Goal: Task Accomplishment & Management: Use online tool/utility

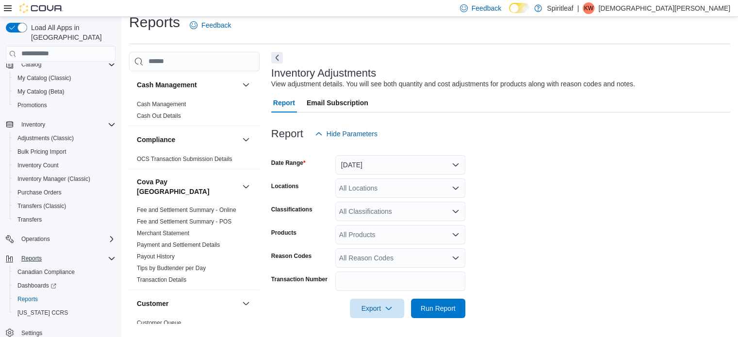
scroll to position [70, 0]
click at [28, 294] on span "Reports" at bounding box center [27, 298] width 20 height 8
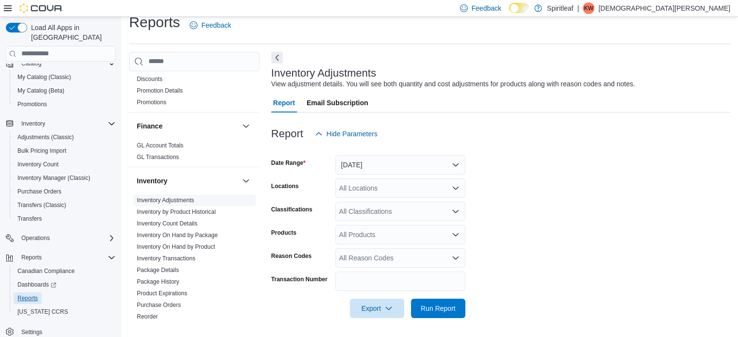
scroll to position [388, 0]
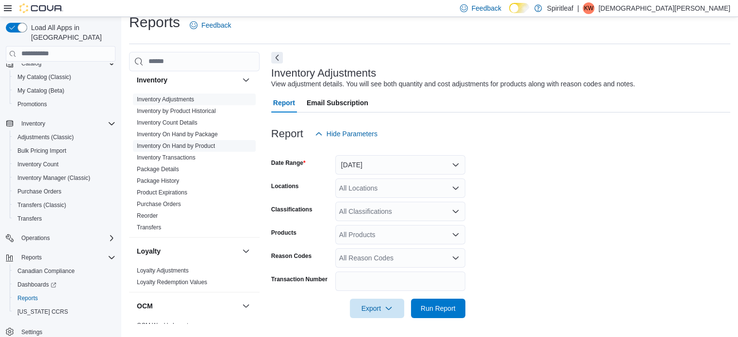
click at [188, 143] on link "Inventory On Hand by Product" at bounding box center [176, 146] width 78 height 7
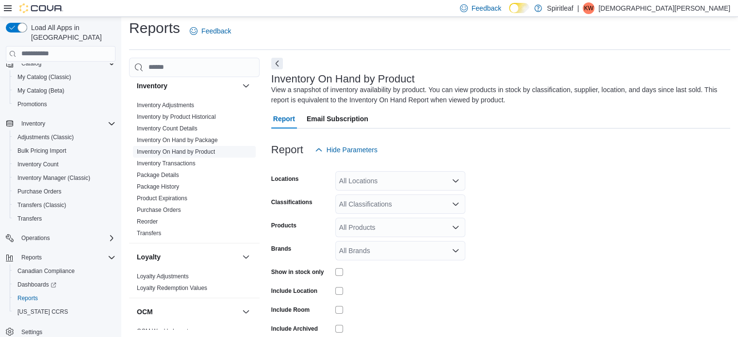
scroll to position [32, 0]
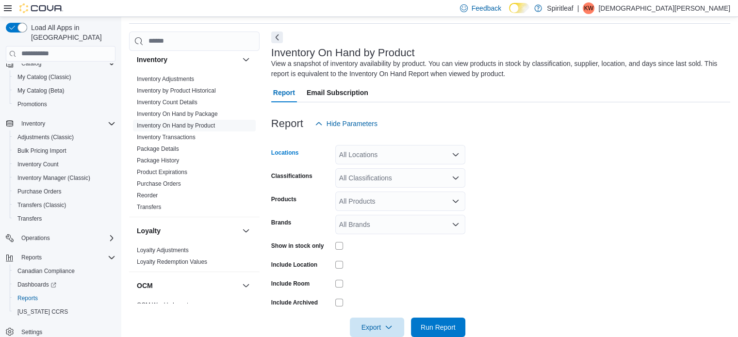
click at [382, 150] on div "All Locations" at bounding box center [400, 154] width 130 height 19
type input "***"
click at [384, 171] on span "209 - Seton" at bounding box center [387, 171] width 35 height 10
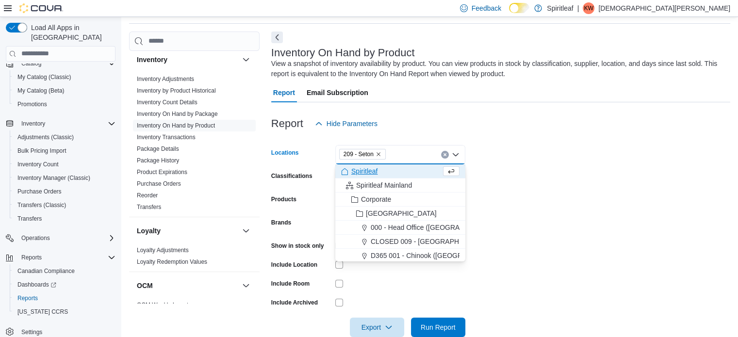
click at [706, 221] on form "Locations 209 - Seton Combo box. Selected. 209 - Seton. Press Backspace to dele…" at bounding box center [500, 235] width 459 height 204
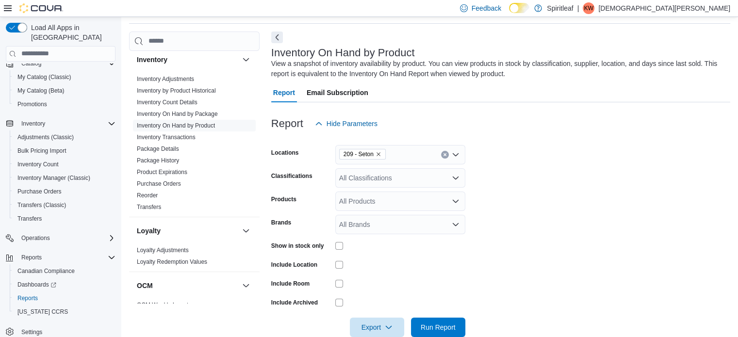
click at [370, 176] on div "All Classifications" at bounding box center [400, 177] width 130 height 19
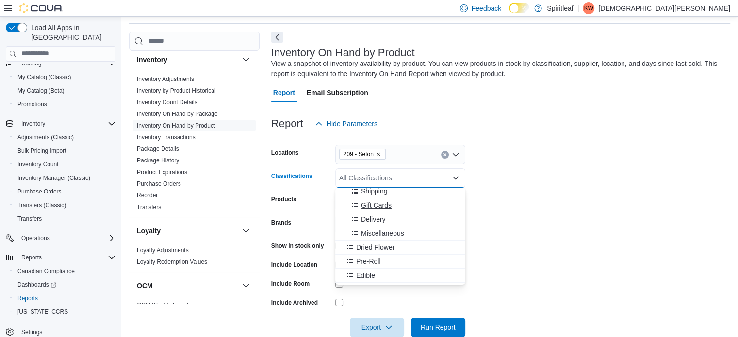
scroll to position [145, 0]
click at [382, 234] on span "Dried Flower" at bounding box center [375, 232] width 38 height 10
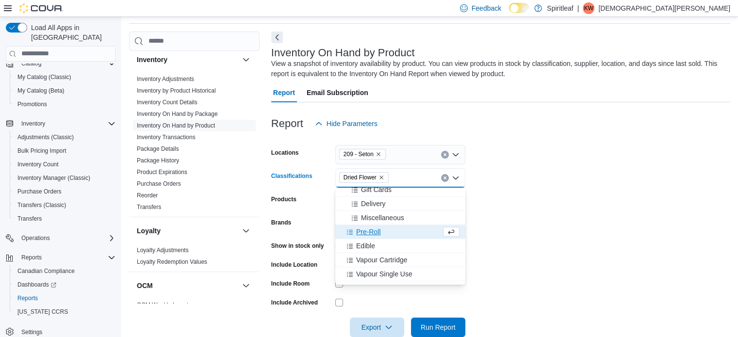
click at [374, 233] on span "Pre-Roll" at bounding box center [368, 232] width 25 height 10
click at [365, 235] on span "Edible" at bounding box center [365, 232] width 19 height 10
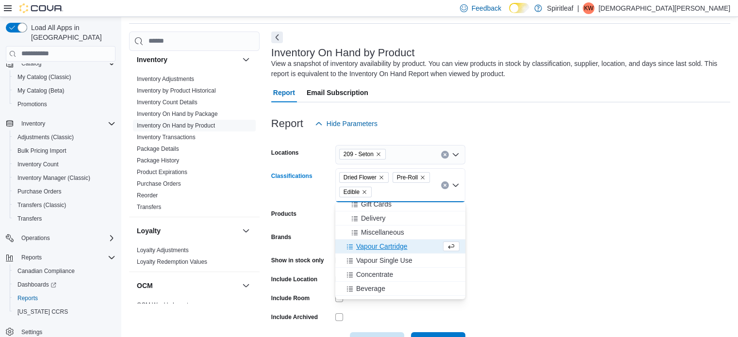
click at [370, 248] on span "Vapour Cartridge" at bounding box center [381, 246] width 51 height 10
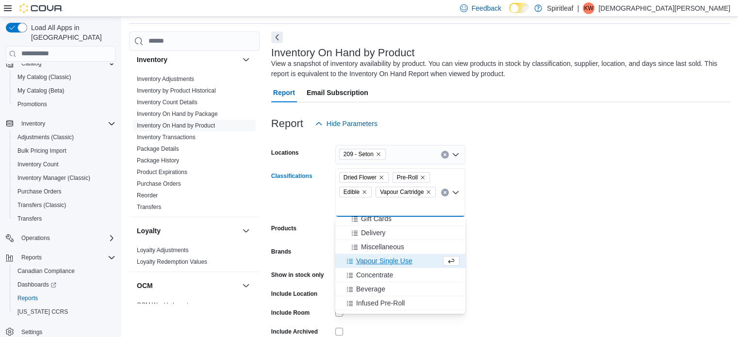
click at [372, 262] on span "Vapour Single Use" at bounding box center [384, 261] width 56 height 10
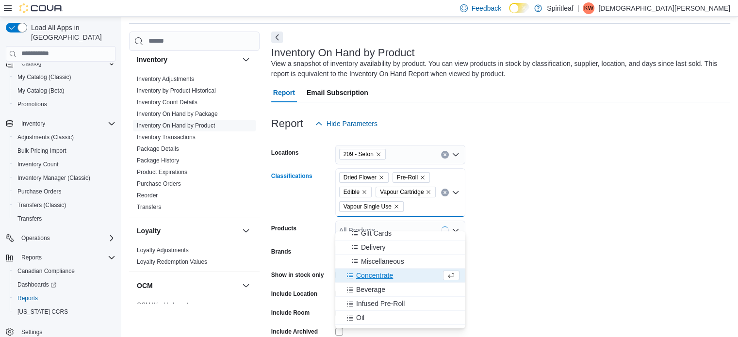
click at [372, 277] on span "Concentrate" at bounding box center [374, 276] width 37 height 10
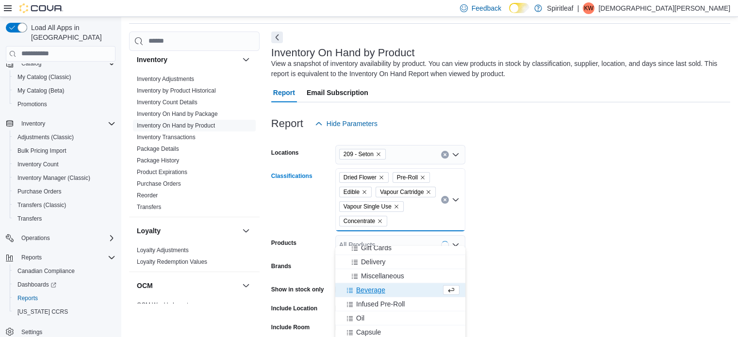
click at [372, 288] on span "Beverage" at bounding box center [370, 290] width 29 height 10
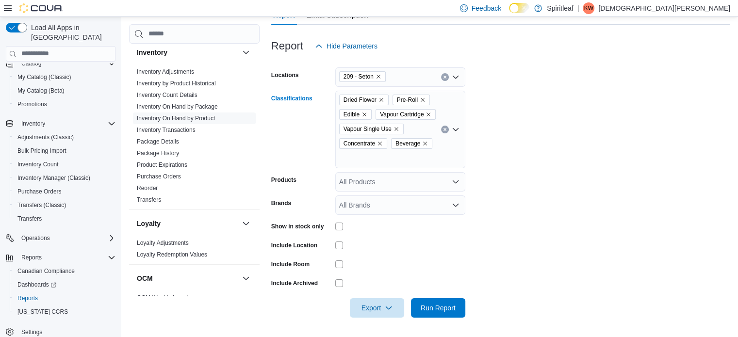
scroll to position [124, 0]
click at [442, 145] on div "Dried Flower Pre-Roll Edible Vapour Cartridge Vapour Single Use Concentrate Bev…" at bounding box center [400, 130] width 130 height 78
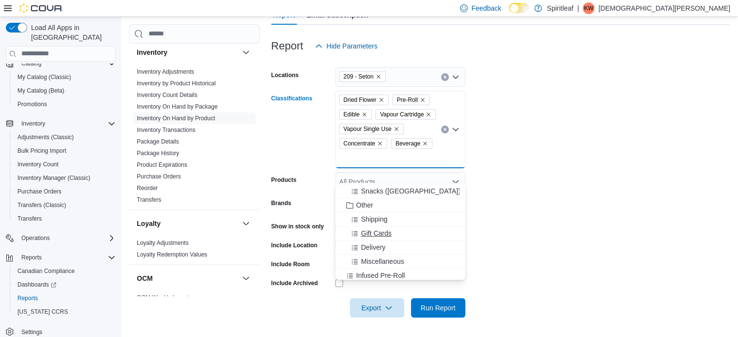
scroll to position [145, 0]
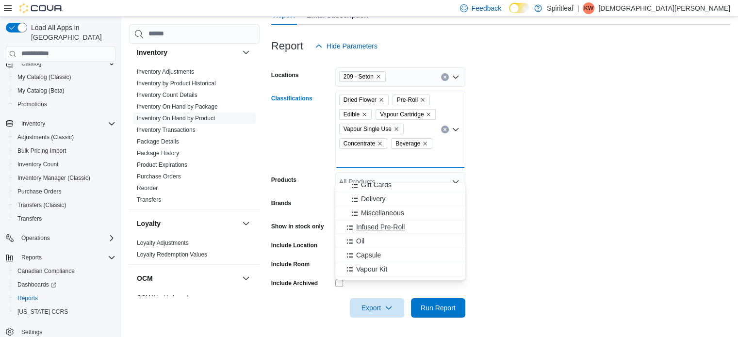
click at [385, 222] on span "Infused Pre-Roll" at bounding box center [380, 227] width 48 height 10
click at [385, 222] on div "Oil" at bounding box center [391, 227] width 100 height 10
click at [385, 222] on div "Capsule" at bounding box center [391, 227] width 100 height 10
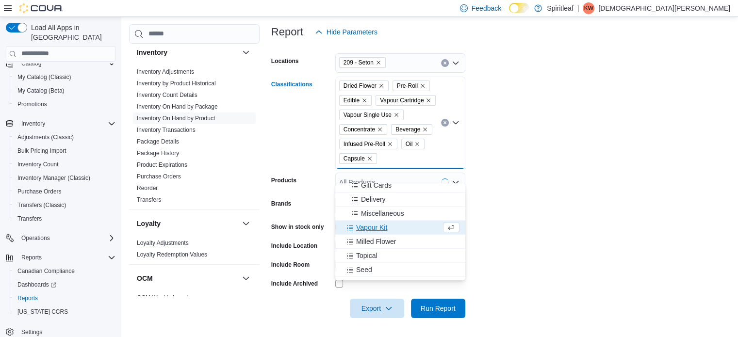
click at [375, 226] on span "Vapour Kit" at bounding box center [371, 228] width 31 height 10
click at [375, 226] on span "Milled Flower" at bounding box center [376, 228] width 40 height 10
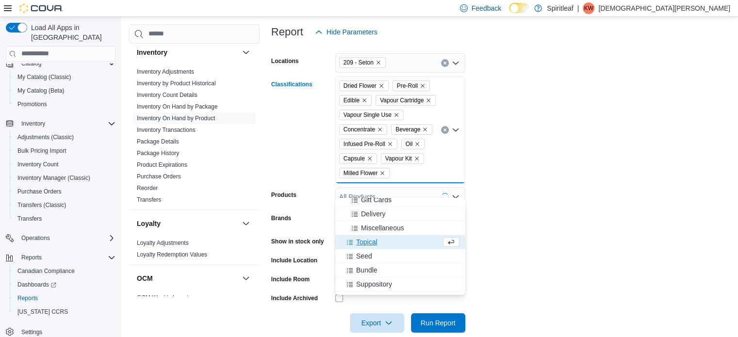
click at [369, 241] on span "Topical" at bounding box center [366, 242] width 21 height 10
drag, startPoint x: 376, startPoint y: 266, endPoint x: 425, endPoint y: 279, distance: 50.1
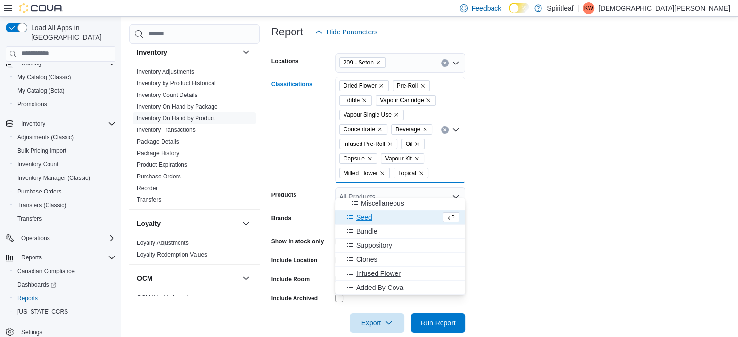
click at [373, 269] on span "Infused Flower" at bounding box center [378, 274] width 45 height 10
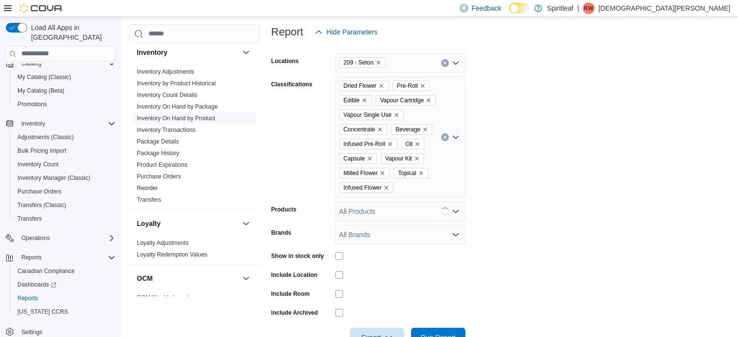
click at [611, 197] on form "Locations 209 - Seton Classifications Dried Flower Pre-Roll Edible Vapour Cartr…" at bounding box center [500, 195] width 459 height 306
click at [404, 221] on div "All Products" at bounding box center [400, 211] width 130 height 19
click at [628, 162] on form "Locations 209 - Seton Classifications Dried Flower Pre-Roll Edible Vapour Cartr…" at bounding box center [500, 195] width 459 height 306
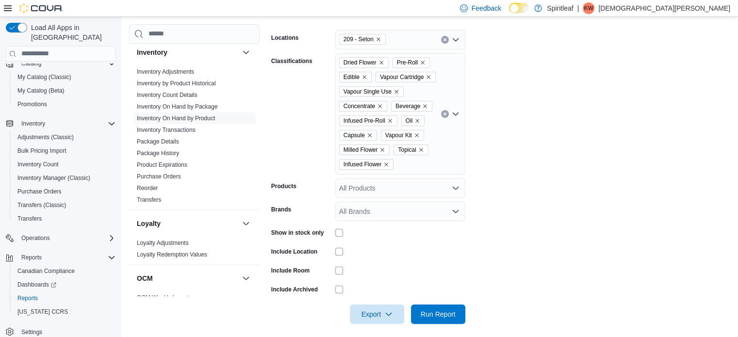
scroll to position [168, 0]
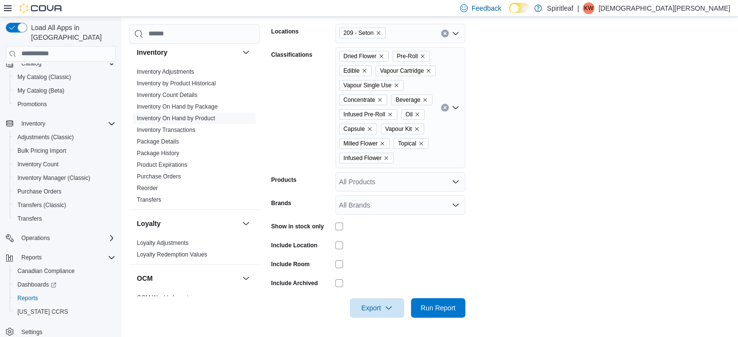
click at [589, 217] on form "Locations 209 - Seton Classifications Dried Flower Pre-Roll Edible Vapour Cartr…" at bounding box center [500, 165] width 459 height 306
click at [373, 306] on span "Export" at bounding box center [376, 307] width 43 height 19
click at [373, 259] on span "Export to Excel" at bounding box center [378, 263] width 44 height 8
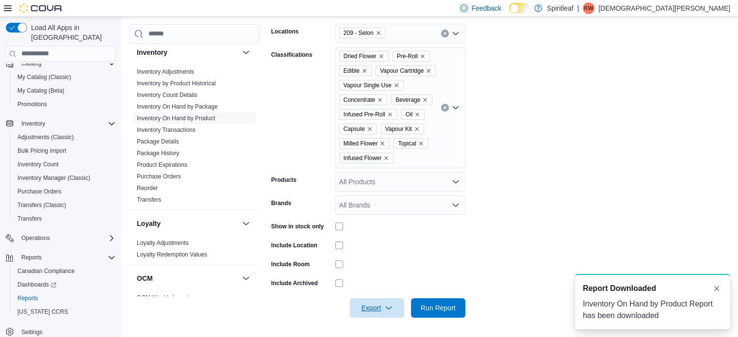
scroll to position [0, 0]
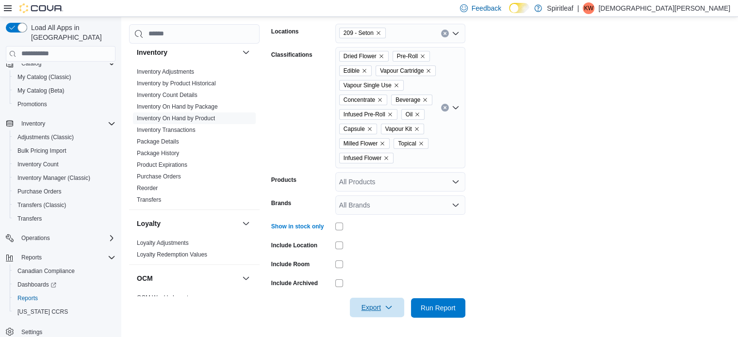
click at [390, 306] on icon "button" at bounding box center [389, 308] width 8 height 8
click at [385, 259] on span "Export to Excel" at bounding box center [378, 263] width 44 height 8
